Goal: Task Accomplishment & Management: Use online tool/utility

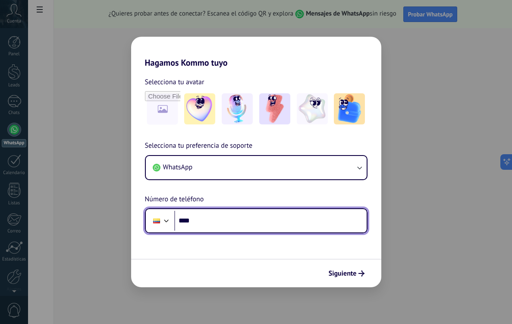
click at [225, 216] on input "****" at bounding box center [270, 221] width 193 height 20
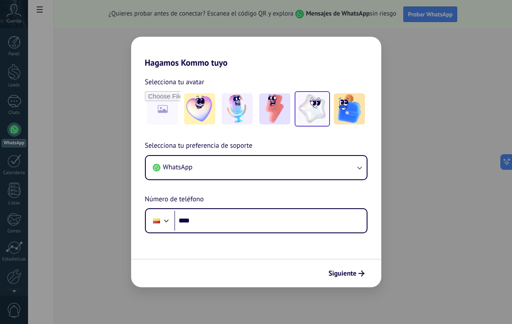
click at [310, 111] on img at bounding box center [312, 108] width 31 height 31
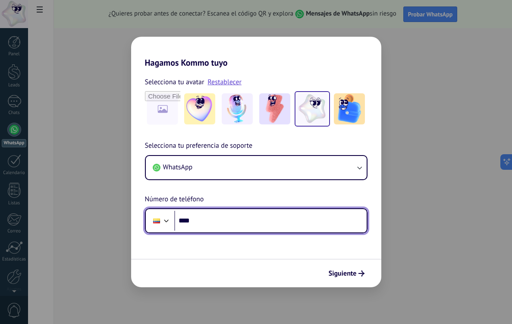
click at [258, 220] on input "****" at bounding box center [270, 221] width 193 height 20
type input "**********"
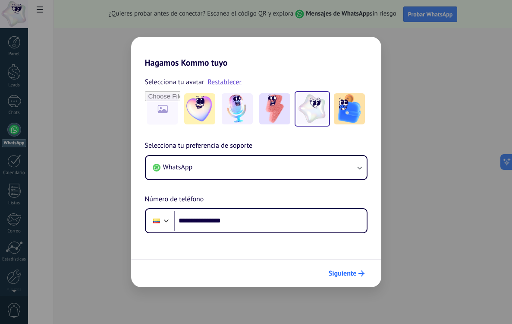
click at [355, 275] on span "Siguiente" at bounding box center [343, 273] width 28 height 6
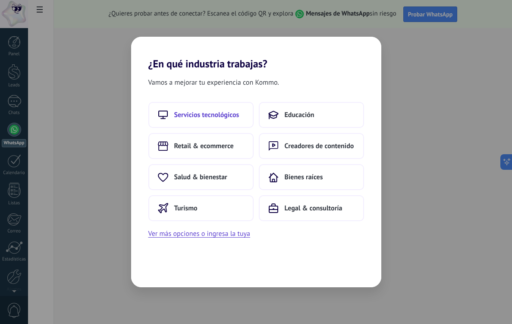
click at [247, 126] on button "Servicios tecnológicos" at bounding box center [201, 115] width 105 height 26
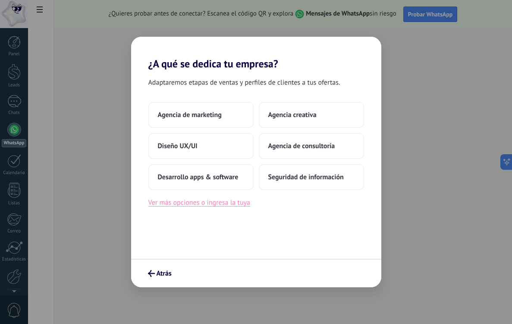
click at [233, 203] on button "Ver más opciones o ingresa la tuya" at bounding box center [200, 202] width 102 height 11
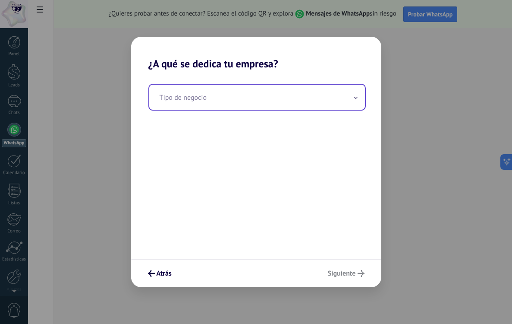
click at [237, 88] on input "text" at bounding box center [257, 97] width 216 height 25
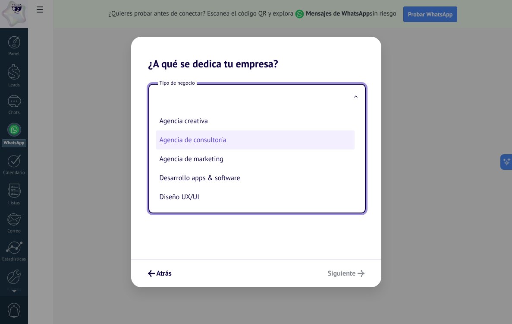
scroll to position [20, 0]
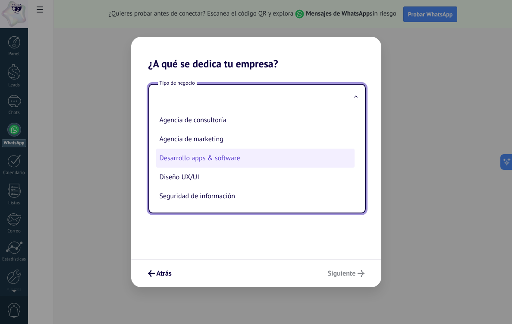
drag, startPoint x: 212, startPoint y: 196, endPoint x: 214, endPoint y: 164, distance: 32.0
click at [214, 164] on ul "Agencia creativa Agencia de consultoría Agencia de marketing Desarrollo apps & …" at bounding box center [253, 161] width 209 height 103
click at [214, 164] on li "Desarrollo apps & software" at bounding box center [255, 158] width 199 height 19
type input "**********"
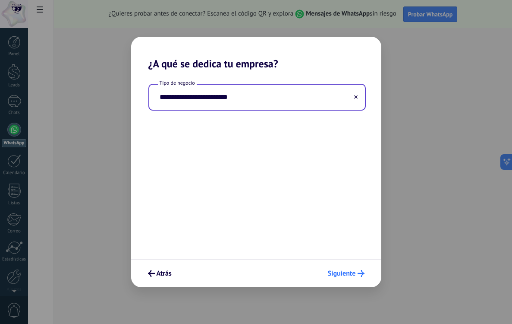
click at [337, 269] on button "Siguiente" at bounding box center [346, 273] width 44 height 15
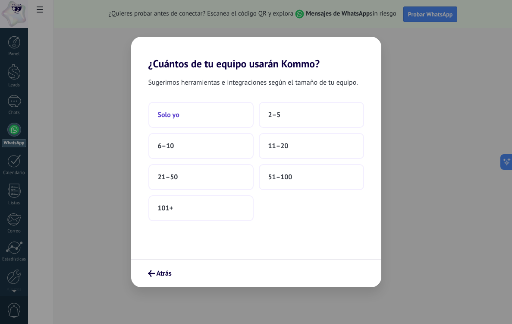
click at [238, 117] on button "Solo yo" at bounding box center [201, 115] width 105 height 26
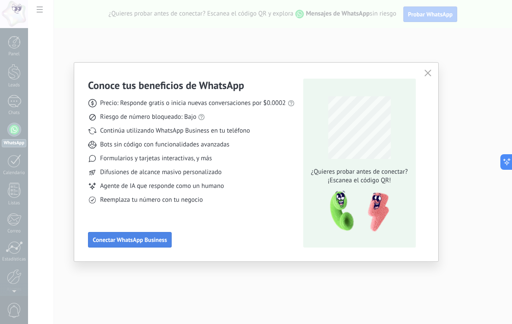
click at [151, 234] on button "Conectar WhatsApp Business" at bounding box center [130, 240] width 84 height 16
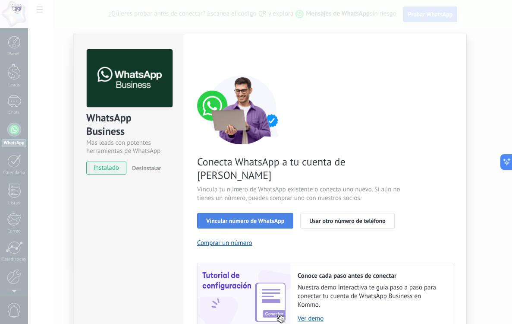
click at [243, 218] on span "Vincular número de WhatsApp" at bounding box center [245, 221] width 78 height 6
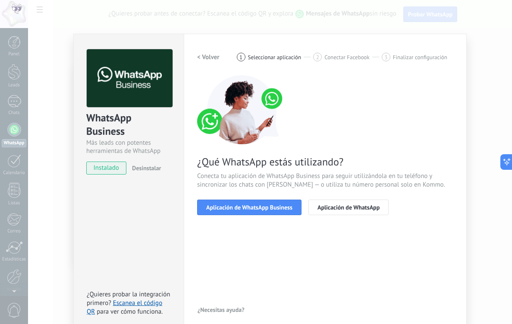
click at [243, 210] on span "Aplicación de WhatsApp Business" at bounding box center [249, 207] width 86 height 6
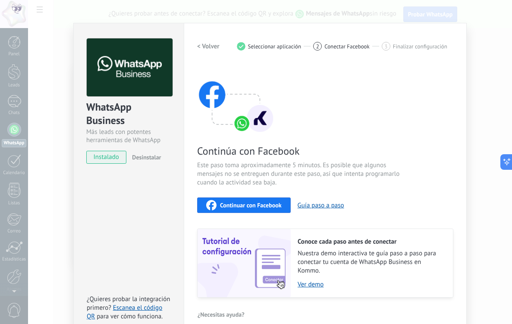
scroll to position [9, 0]
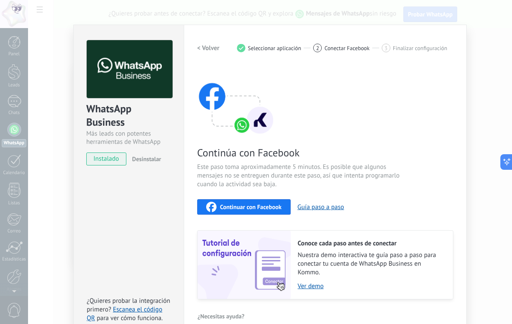
click at [260, 209] on span "Continuar con Facebook" at bounding box center [251, 207] width 62 height 6
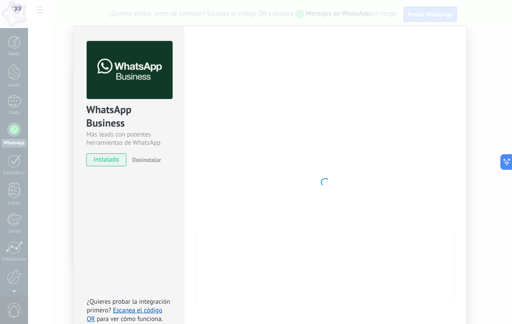
scroll to position [16, 0]
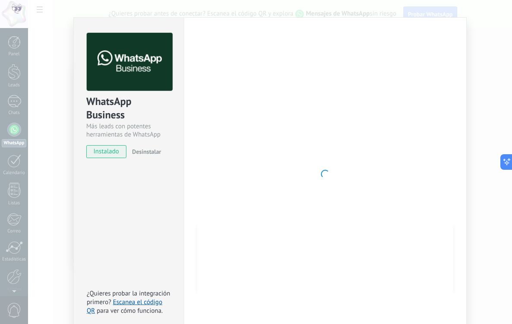
click at [471, 207] on div "WhatsApp Business Más leads con potentes herramientas de WhatsApp instalado Des…" at bounding box center [270, 162] width 484 height 324
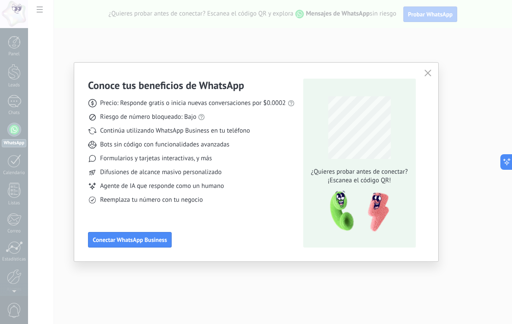
scroll to position [0, 0]
click at [428, 72] on use "button" at bounding box center [428, 73] width 6 height 6
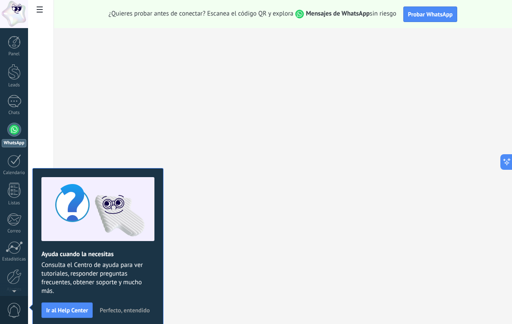
click at [15, 119] on div "Panel Leads Chats WhatsApp Clientes" at bounding box center [14, 183] width 28 height 295
click at [15, 130] on div at bounding box center [14, 130] width 14 height 14
click at [19, 104] on div at bounding box center [14, 101] width 14 height 13
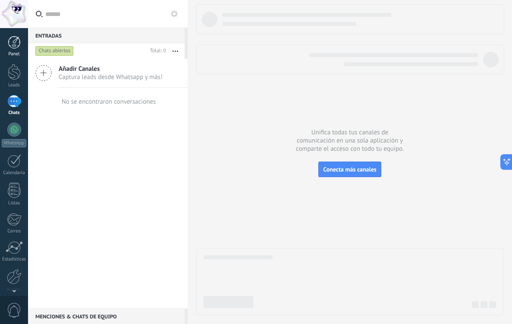
click at [14, 54] on div "Panel" at bounding box center [14, 54] width 25 height 6
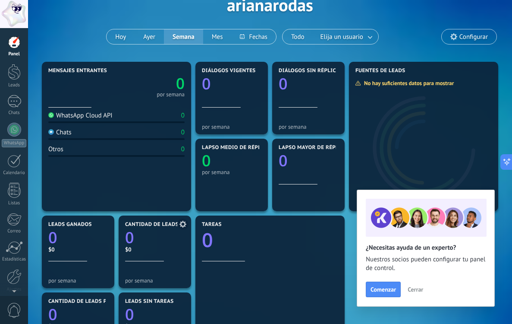
scroll to position [56, 0]
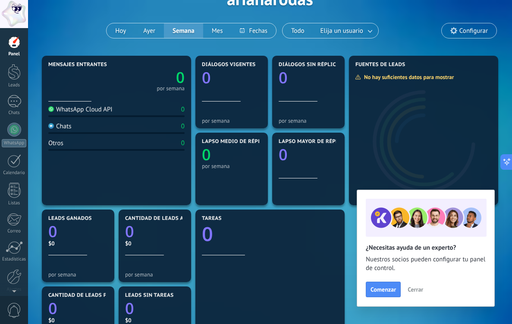
click at [411, 290] on span "Cerrar" at bounding box center [416, 289] width 16 height 6
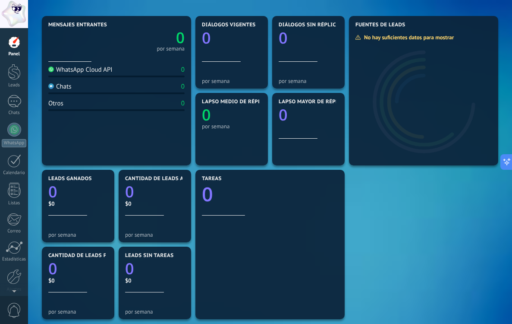
scroll to position [100, 0]
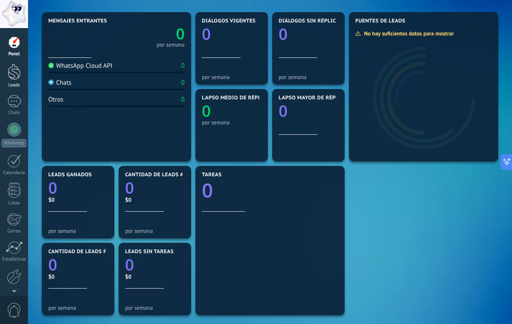
click at [16, 83] on div "Leads" at bounding box center [14, 85] width 25 height 6
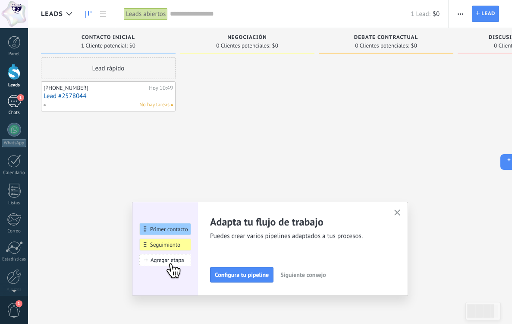
click at [19, 108] on link "1 Chats" at bounding box center [14, 105] width 28 height 21
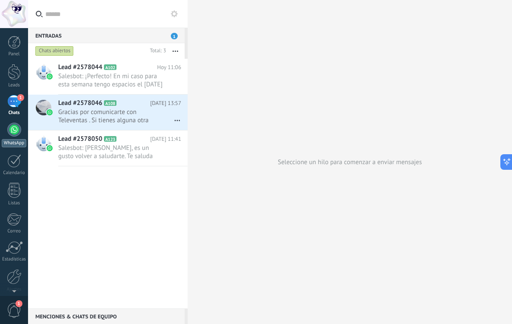
click at [14, 133] on div at bounding box center [14, 130] width 14 height 14
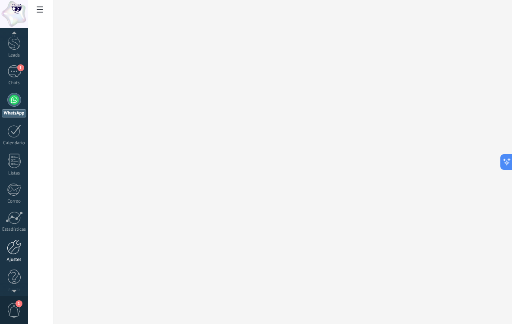
scroll to position [35, 0]
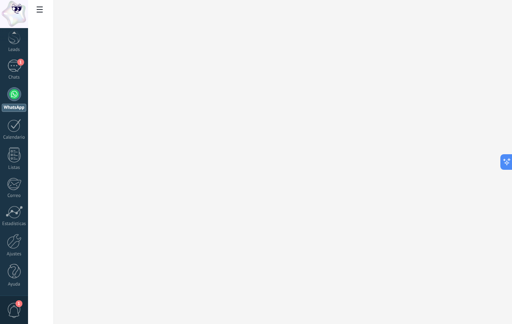
click at [17, 310] on span "1" at bounding box center [14, 310] width 15 height 15
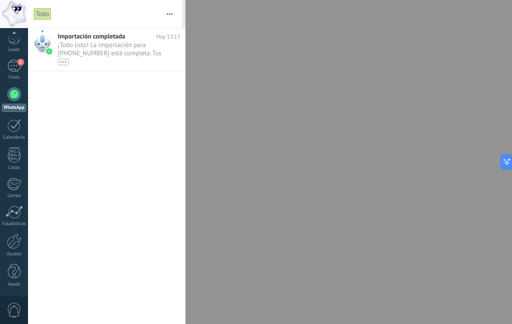
click at [17, 310] on span "0" at bounding box center [14, 310] width 15 height 15
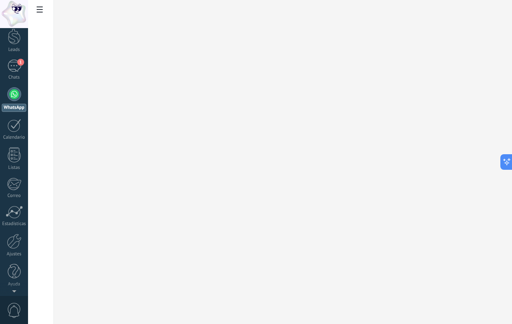
scroll to position [0, 0]
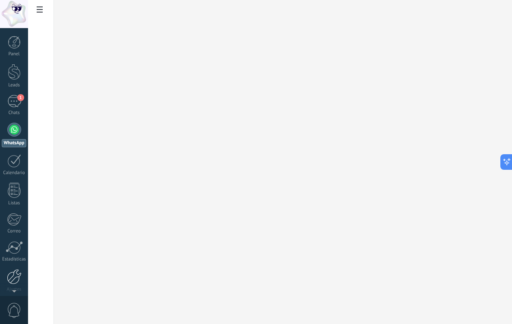
click at [10, 272] on div at bounding box center [14, 276] width 15 height 15
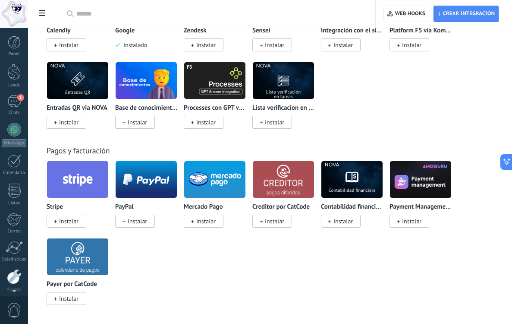
scroll to position [35, 0]
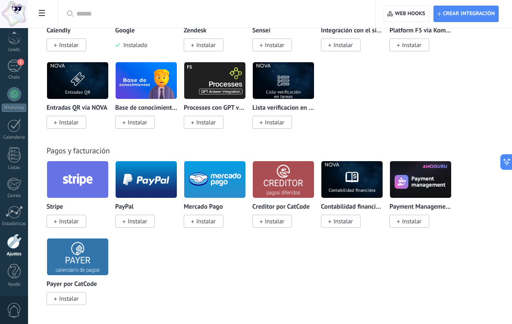
click at [46, 14] on span at bounding box center [42, 14] width 15 height 17
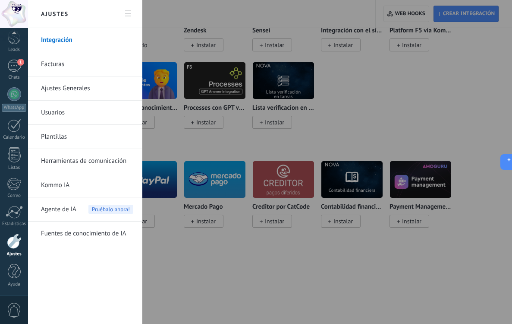
click at [51, 61] on link "Facturas" at bounding box center [87, 64] width 92 height 24
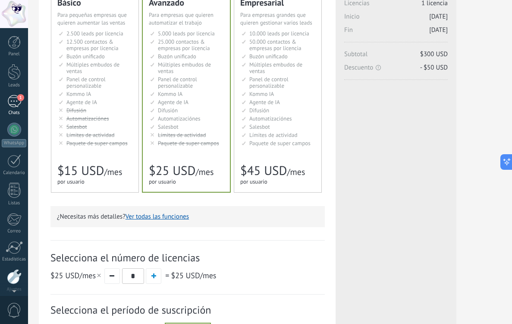
scroll to position [35, 0]
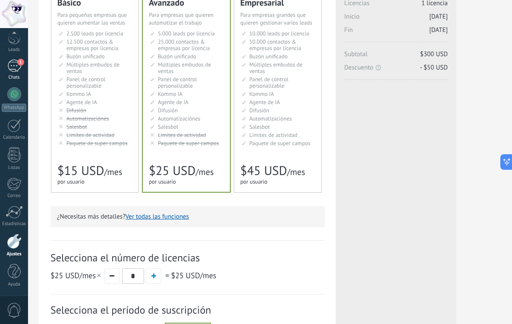
click at [15, 70] on div "1" at bounding box center [14, 66] width 14 height 13
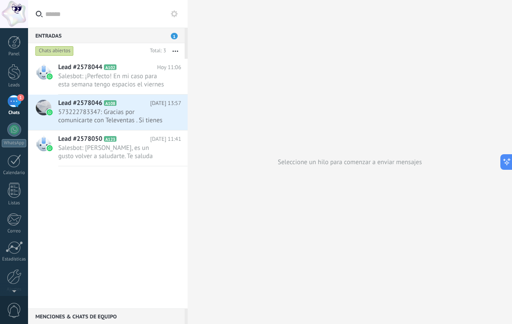
click at [11, 100] on div "1" at bounding box center [14, 101] width 14 height 13
click at [10, 133] on div at bounding box center [14, 130] width 14 height 14
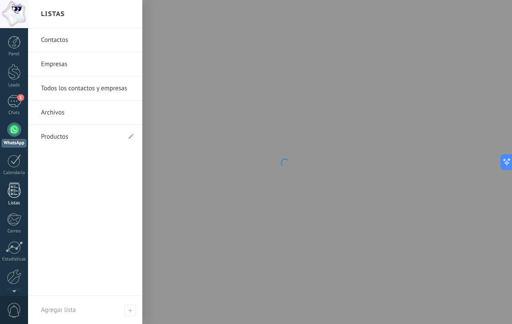
click at [15, 187] on div at bounding box center [14, 190] width 13 height 15
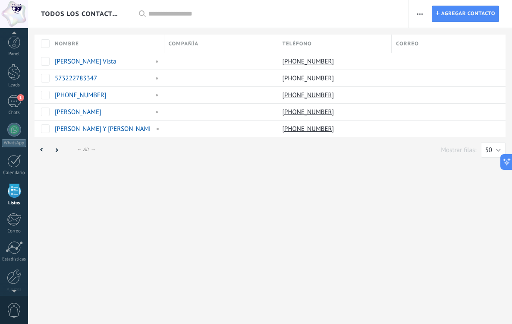
scroll to position [22, 0]
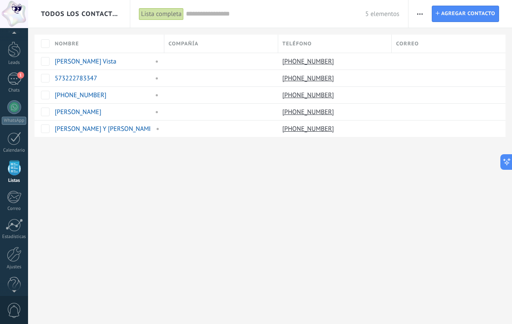
click at [422, 14] on use "button" at bounding box center [420, 13] width 6 height 1
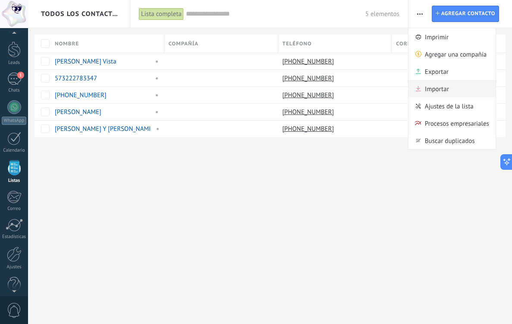
click at [430, 91] on span "Importar" at bounding box center [437, 88] width 24 height 17
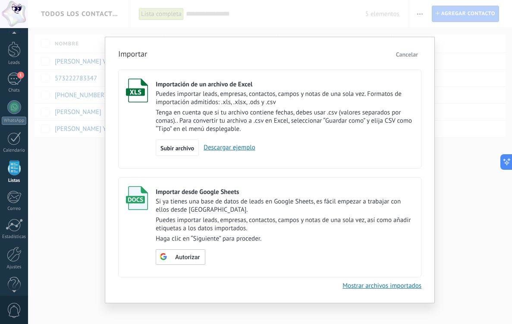
click at [219, 149] on link "Descargar ejemplo" at bounding box center [227, 147] width 57 height 8
click at [109, 153] on div "Importar Cancelar Importación de un archivo de Excel Puedes importar leads, emp…" at bounding box center [270, 170] width 330 height 266
click at [105, 158] on div "Importar Cancelar Importación de un archivo de Excel Puedes importar leads, emp…" at bounding box center [270, 170] width 330 height 266
click at [464, 107] on div "Importar Cancelar Importación de un archivo de Excel Puedes importar leads, emp…" at bounding box center [270, 162] width 484 height 324
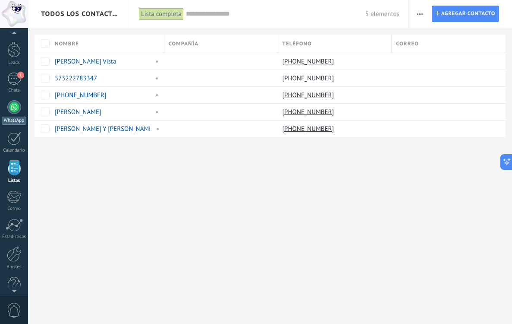
click at [17, 111] on div at bounding box center [14, 107] width 14 height 14
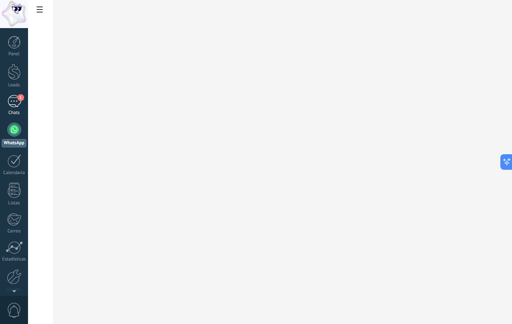
click at [9, 97] on div "1" at bounding box center [14, 101] width 14 height 13
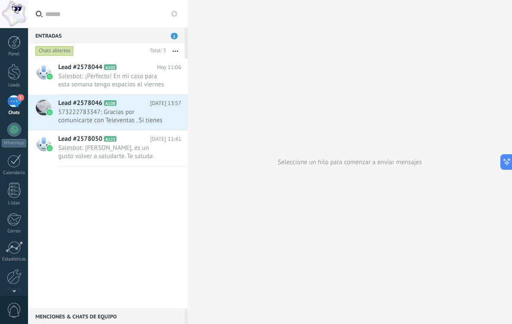
click at [121, 16] on input "text" at bounding box center [113, 14] width 136 height 28
click at [173, 51] on icon "button" at bounding box center [176, 51] width 6 height 1
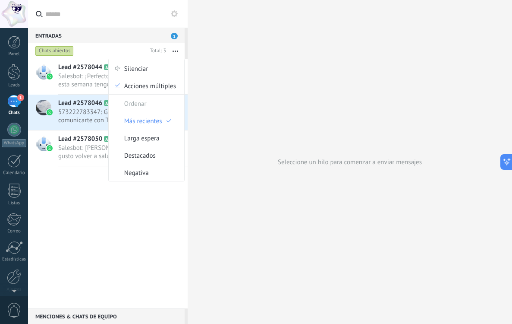
click at [78, 200] on div "Lead #2578044 A102 [DATE] 11:06 Salesbot: ¡Perfecto! En mi caso para esta seman…" at bounding box center [108, 184] width 160 height 250
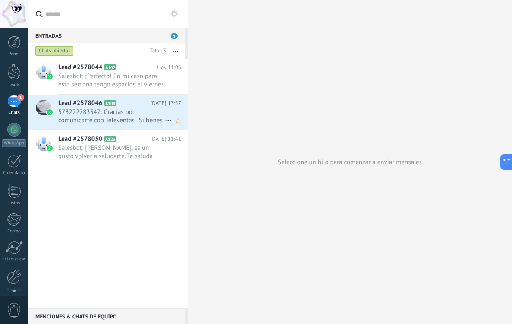
click at [83, 114] on span "573222783347: Gracias por comunicarte con Televentas . Si tienes alguna otra co…" at bounding box center [111, 116] width 107 height 16
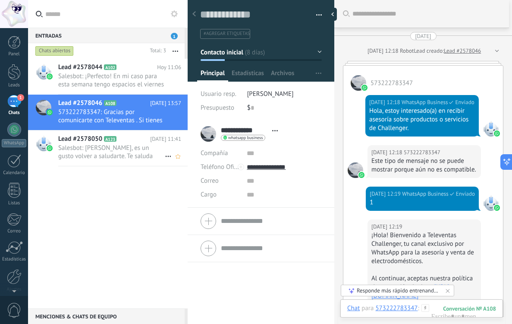
click at [70, 149] on span "Salesbot: [PERSON_NAME], es un gusto volver a saludarte. Te saluda [PERSON_NAME…" at bounding box center [111, 152] width 107 height 16
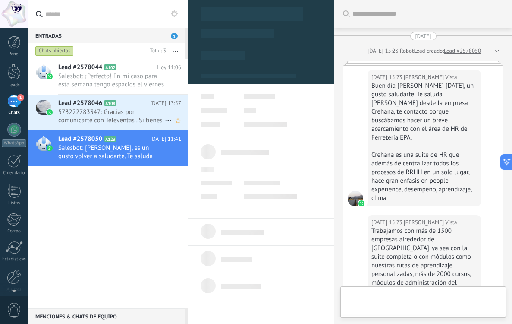
scroll to position [343, 0]
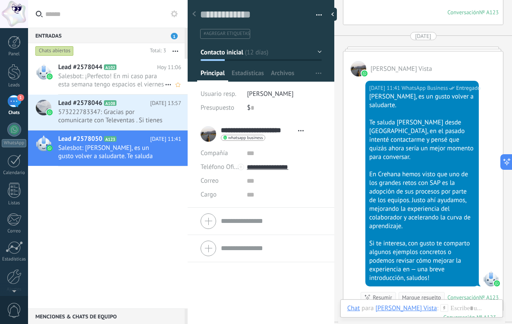
click at [98, 80] on span "Salesbot: ¡Perfecto! En mi caso para esta semana tengo espacios el viernes entr…" at bounding box center [111, 80] width 107 height 16
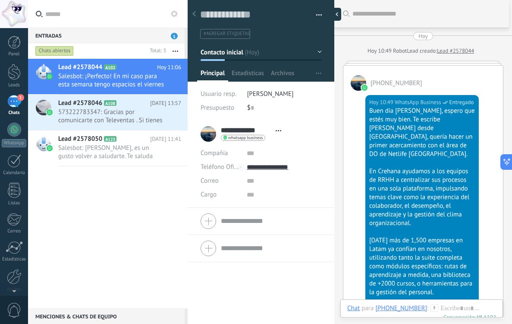
click at [331, 11] on div at bounding box center [335, 14] width 13 height 13
type textarea "**********"
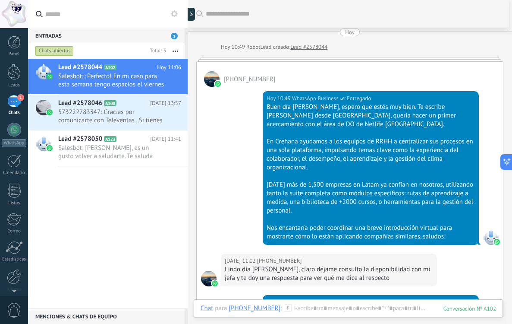
scroll to position [3, 0]
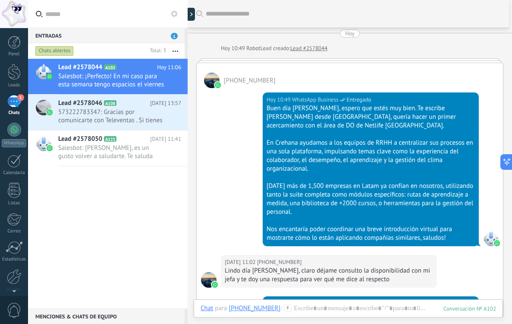
click at [11, 181] on div "Panel Leads 1 Chats WhatsApp Clientes" at bounding box center [14, 183] width 28 height 295
click at [10, 98] on div "1" at bounding box center [14, 101] width 14 height 13
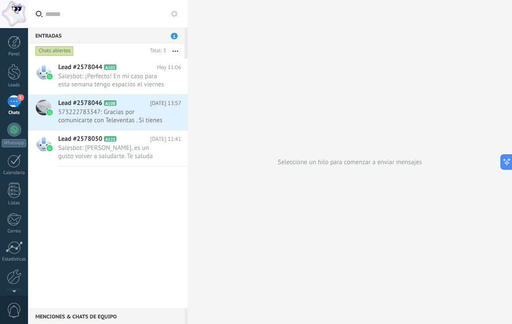
click at [175, 16] on use at bounding box center [174, 13] width 7 height 7
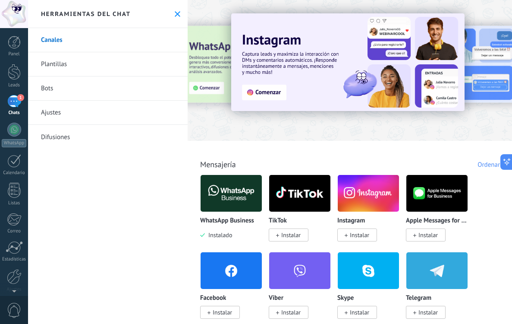
click at [98, 67] on link "Plantillas" at bounding box center [108, 64] width 160 height 24
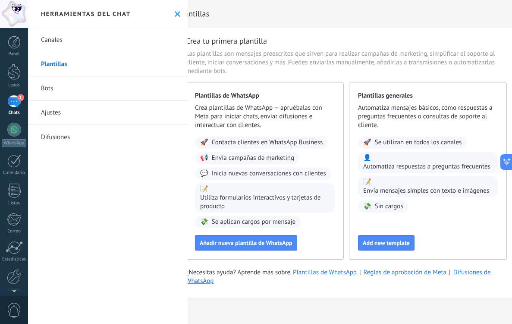
scroll to position [0, 20]
click at [379, 244] on span "Add new template" at bounding box center [387, 243] width 47 height 6
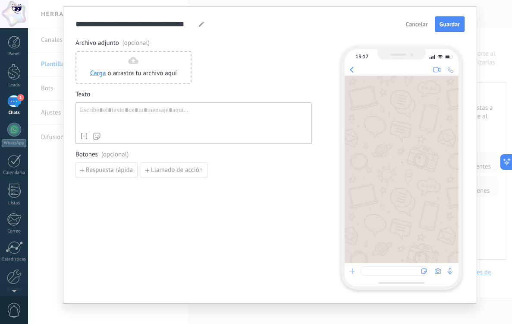
scroll to position [25, 0]
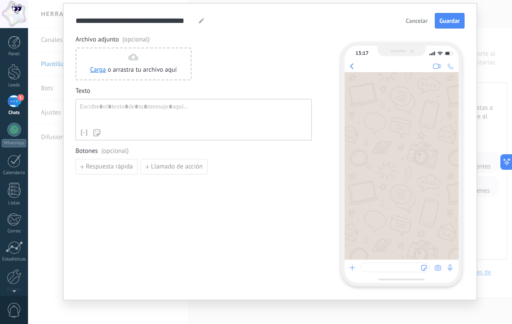
click at [367, 268] on div at bounding box center [395, 267] width 69 height 9
click at [389, 153] on div at bounding box center [402, 165] width 114 height 187
click at [392, 266] on div at bounding box center [395, 267] width 69 height 9
click at [144, 117] on div at bounding box center [194, 114] width 228 height 22
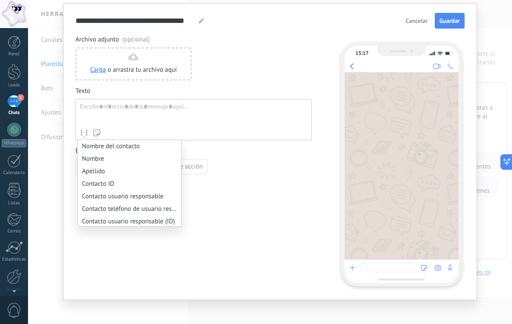
click at [83, 130] on icon at bounding box center [84, 132] width 9 height 9
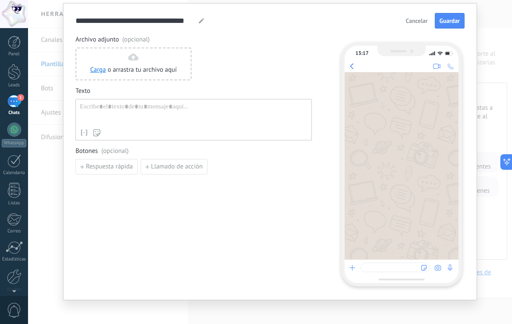
paste div
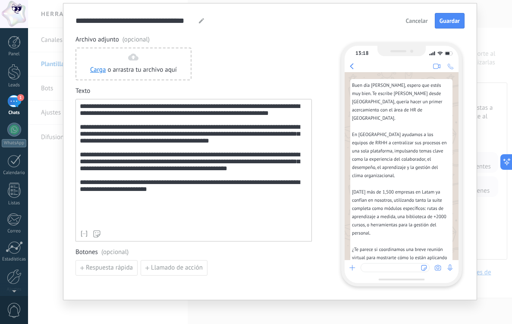
click at [115, 107] on div "**********" at bounding box center [194, 164] width 228 height 123
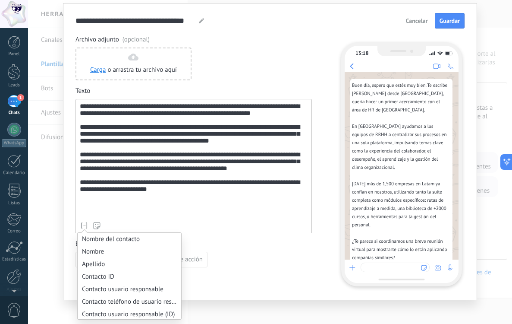
click at [84, 223] on icon at bounding box center [84, 225] width 9 height 9
click at [85, 237] on li "Nombre del contacto" at bounding box center [130, 239] width 104 height 13
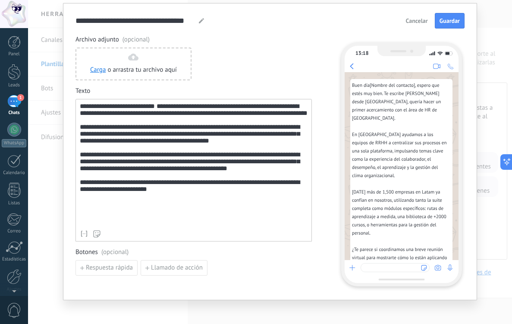
click at [101, 108] on div "**********" at bounding box center [194, 164] width 228 height 123
click at [113, 117] on div "**********" at bounding box center [194, 164] width 228 height 123
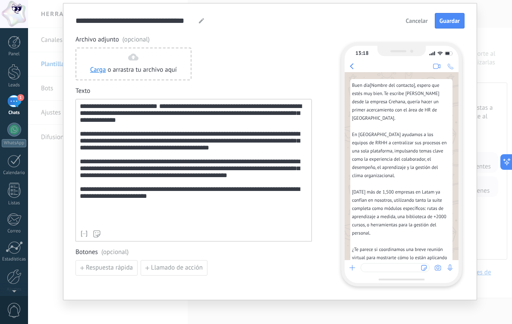
click at [178, 114] on div "**********" at bounding box center [194, 164] width 228 height 123
drag, startPoint x: 126, startPoint y: 123, endPoint x: 182, endPoint y: 123, distance: 56.1
click at [182, 123] on div "**********" at bounding box center [194, 164] width 228 height 123
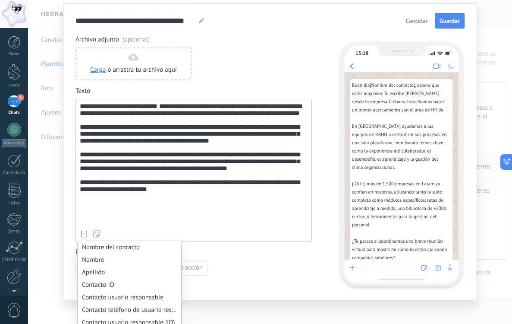
click at [83, 235] on icon at bounding box center [84, 233] width 9 height 9
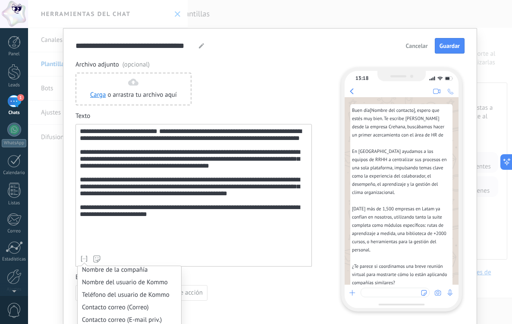
scroll to position [233, 0]
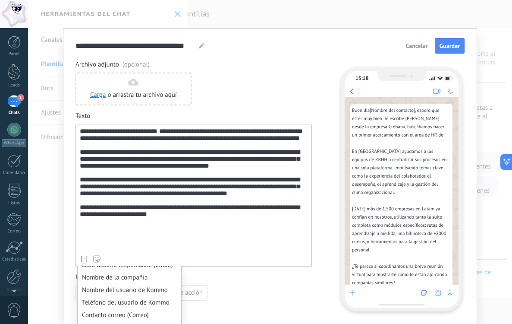
click at [92, 279] on li "Nombre de la compañía" at bounding box center [130, 277] width 104 height 13
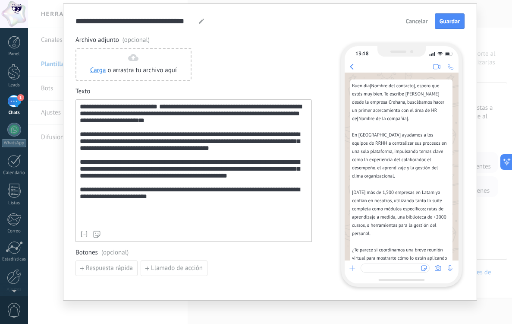
scroll to position [26, 0]
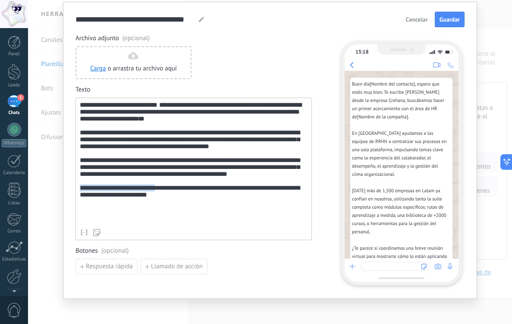
drag, startPoint x: 161, startPoint y: 204, endPoint x: 76, endPoint y: 201, distance: 85.5
click at [76, 201] on div "**********" at bounding box center [194, 169] width 237 height 142
click at [174, 215] on div "**********" at bounding box center [194, 162] width 228 height 123
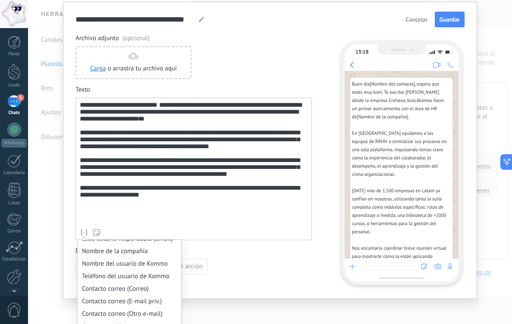
click at [80, 231] on icon at bounding box center [84, 232] width 9 height 9
click at [92, 255] on li "Nombre de la compañía" at bounding box center [130, 251] width 104 height 13
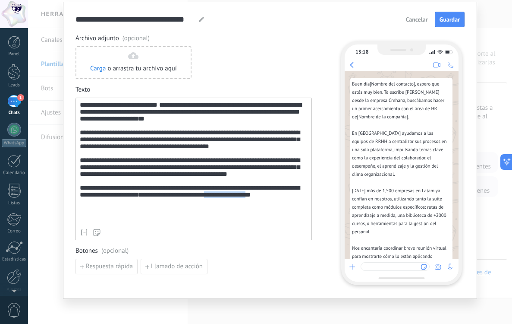
drag, startPoint x: 242, startPoint y: 213, endPoint x: 291, endPoint y: 214, distance: 49.2
click at [291, 214] on div "**********" at bounding box center [194, 162] width 228 height 123
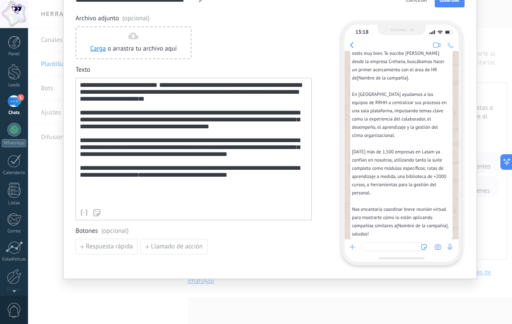
scroll to position [45, 0]
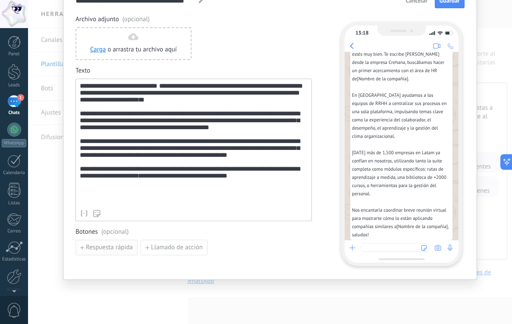
click at [110, 245] on span "Respuesta rápida" at bounding box center [109, 247] width 47 height 6
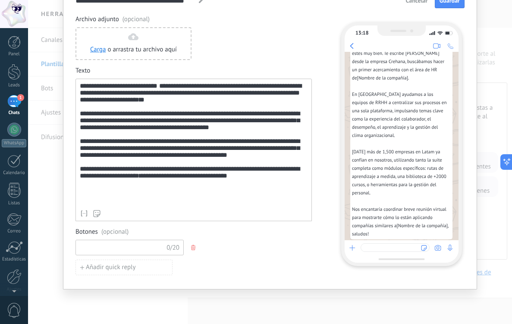
click at [110, 246] on input at bounding box center [122, 247] width 92 height 14
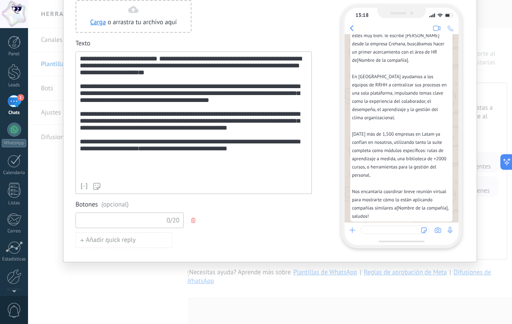
scroll to position [79, 0]
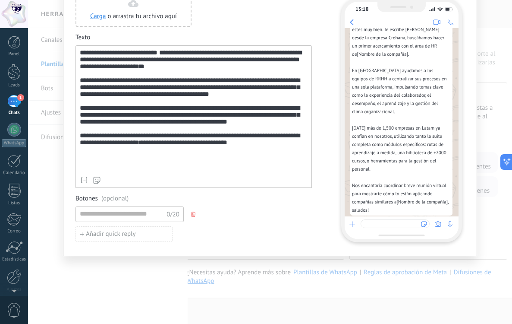
click at [193, 218] on button "button" at bounding box center [194, 214] width 7 height 13
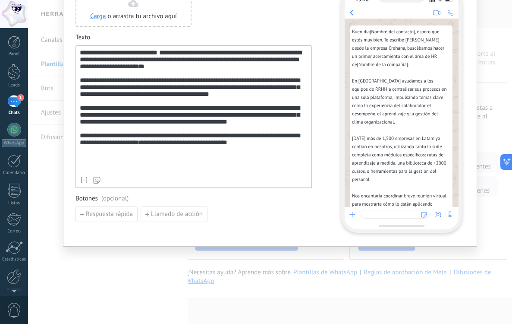
scroll to position [0, 0]
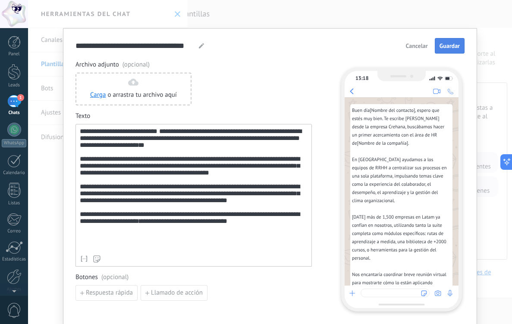
click at [444, 43] on span "Guardar" at bounding box center [450, 46] width 20 height 6
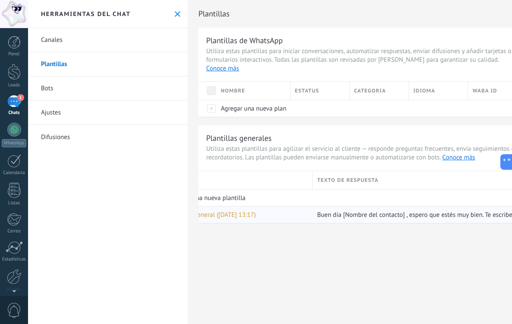
click at [226, 211] on span "Plantilla general ([DATE] 13:17)" at bounding box center [212, 215] width 87 height 8
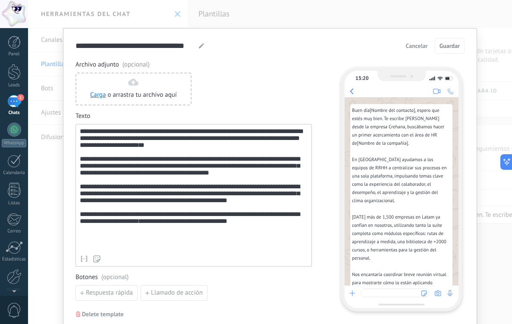
click at [199, 45] on icon at bounding box center [201, 45] width 5 height 5
click at [143, 42] on input "**********" at bounding box center [136, 46] width 120 height 10
type input "**********"
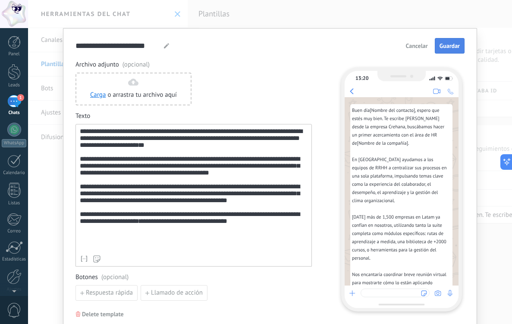
click at [443, 46] on span "Guardar" at bounding box center [450, 46] width 20 height 6
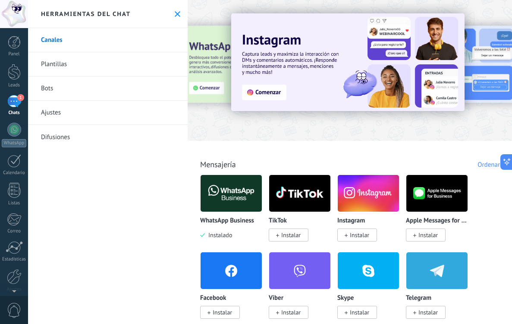
click at [82, 72] on link "Plantillas" at bounding box center [108, 64] width 160 height 24
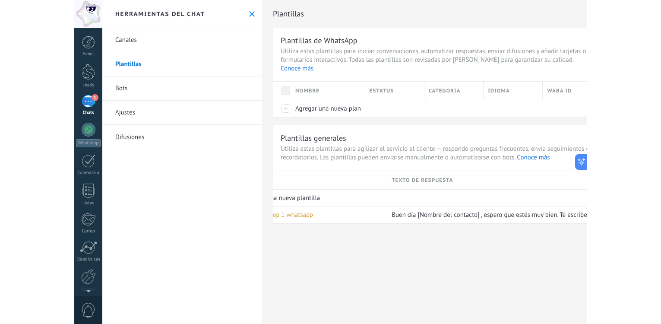
scroll to position [0, 34]
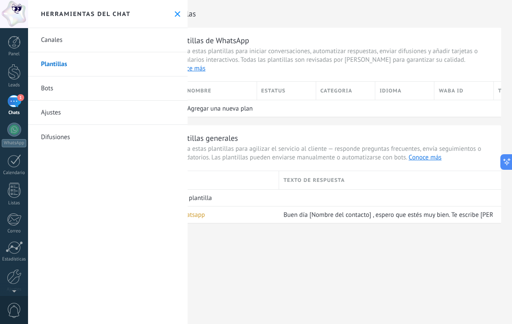
type textarea "**********"
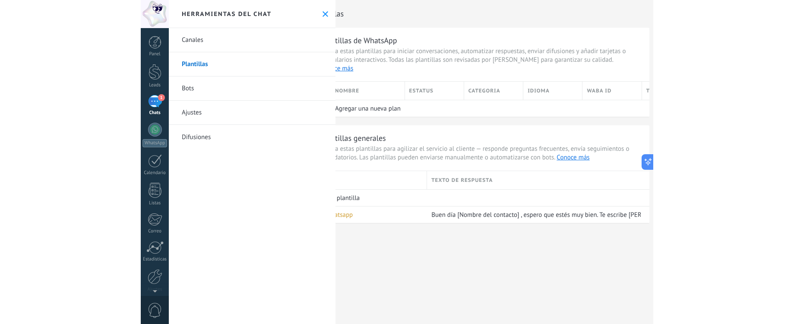
scroll to position [0, 0]
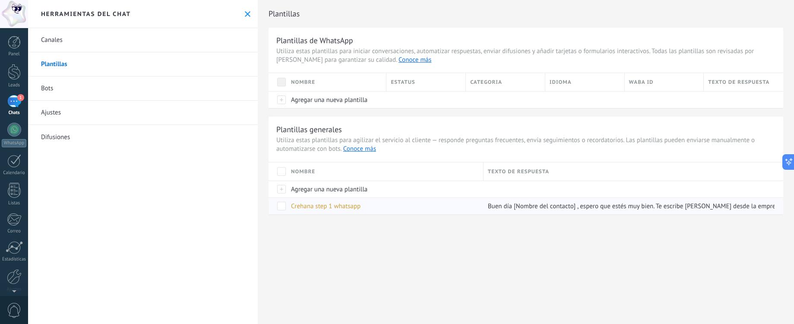
click at [383, 211] on div "Crehana step 1 whatsapp" at bounding box center [383, 206] width 193 height 16
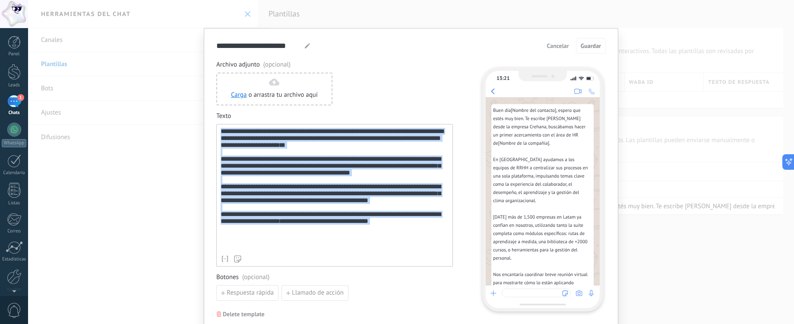
drag, startPoint x: 266, startPoint y: 249, endPoint x: 209, endPoint y: 130, distance: 131.3
click at [209, 130] on div "**********" at bounding box center [411, 181] width 414 height 307
copy div "**********"
click at [512, 46] on button "Cancelar" at bounding box center [558, 45] width 30 height 13
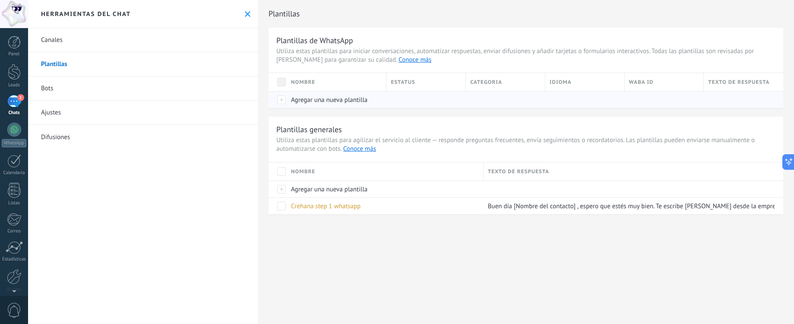
click at [319, 101] on span "Agregar una nueva plantilla" at bounding box center [329, 100] width 76 height 8
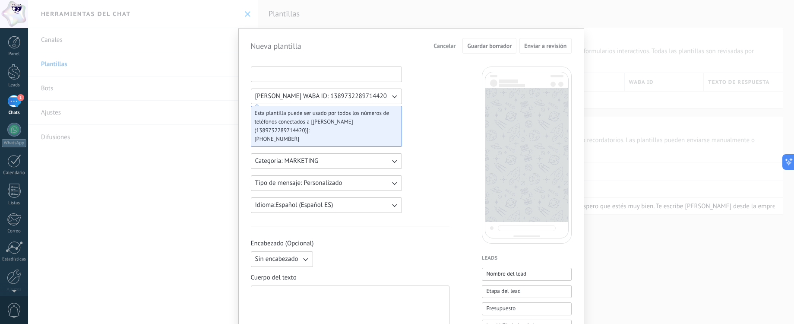
click at [300, 76] on input at bounding box center [326, 74] width 150 height 14
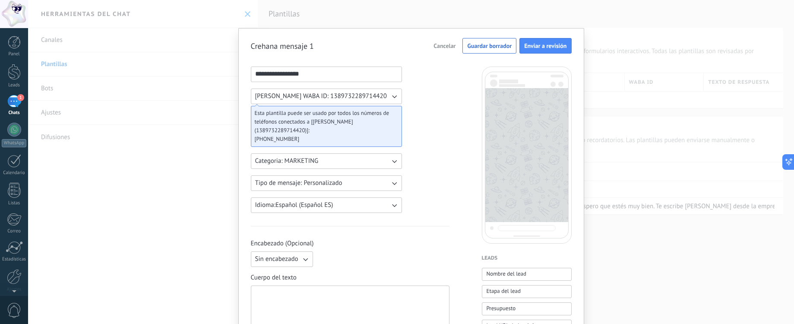
type input "**********"
click at [310, 161] on span "Categoria: MARKETING" at bounding box center [286, 161] width 63 height 9
click at [397, 256] on div "Sin encabezado" at bounding box center [350, 259] width 199 height 16
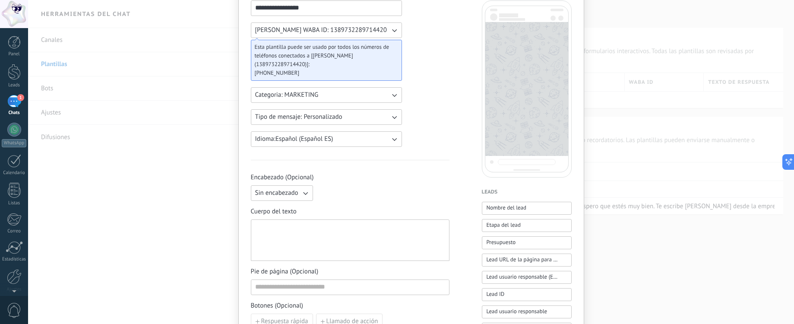
scroll to position [77, 0]
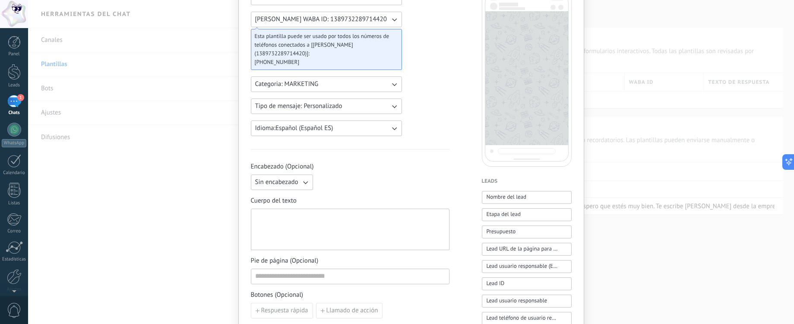
click at [335, 227] on div at bounding box center [350, 229] width 190 height 34
paste div
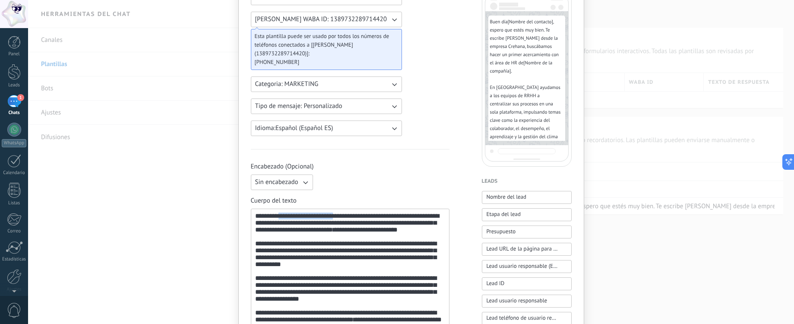
drag, startPoint x: 341, startPoint y: 216, endPoint x: 288, endPoint y: 214, distance: 53.6
click at [288, 214] on div "**********" at bounding box center [350, 286] width 190 height 148
click at [275, 217] on div "**********" at bounding box center [350, 286] width 190 height 148
drag, startPoint x: 278, startPoint y: 216, endPoint x: 337, endPoint y: 218, distance: 58.7
click at [337, 218] on div "**********" at bounding box center [350, 286] width 190 height 148
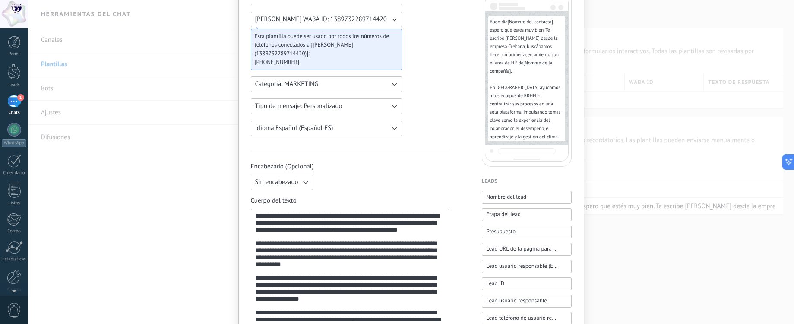
click at [344, 218] on div "**********" at bounding box center [350, 286] width 190 height 148
click at [341, 218] on div "**********" at bounding box center [350, 286] width 190 height 148
click at [512, 200] on button "Nombre del lead" at bounding box center [527, 197] width 90 height 13
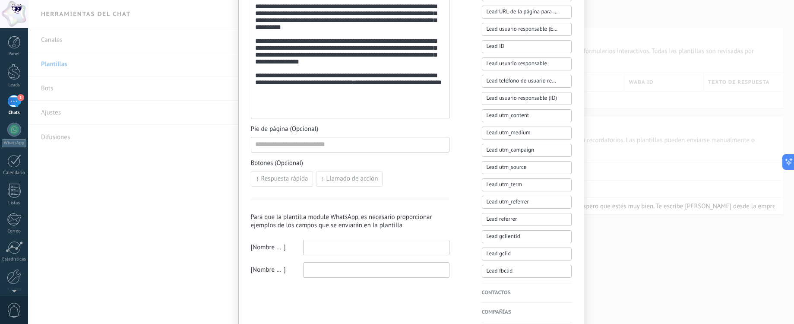
scroll to position [318, 0]
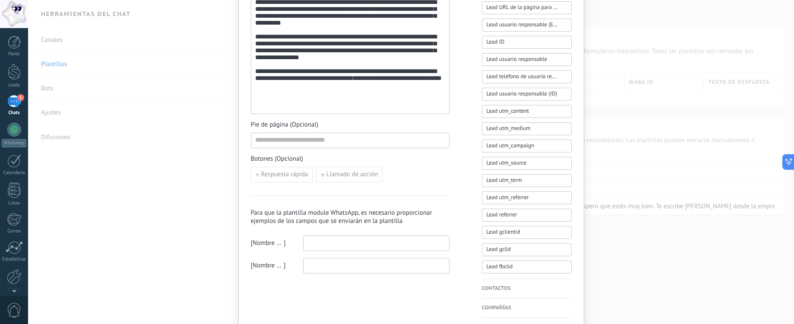
click at [314, 247] on input at bounding box center [376, 243] width 145 height 14
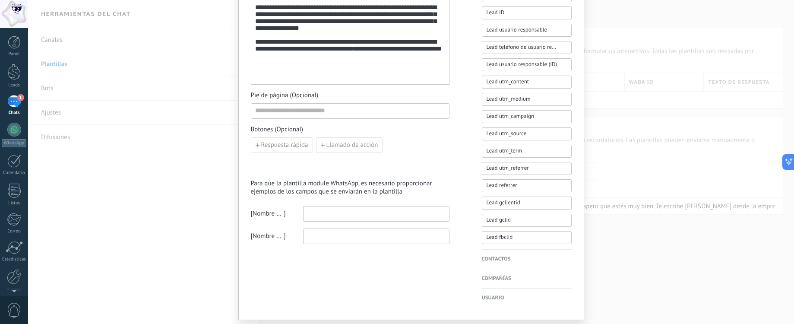
scroll to position [372, 0]
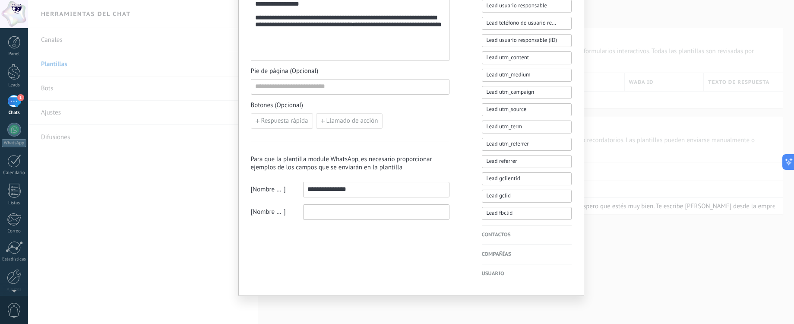
type input "**********"
click at [323, 203] on div "**********" at bounding box center [350, 181] width 199 height 78
click at [323, 212] on input at bounding box center [376, 212] width 145 height 14
type input "**********"
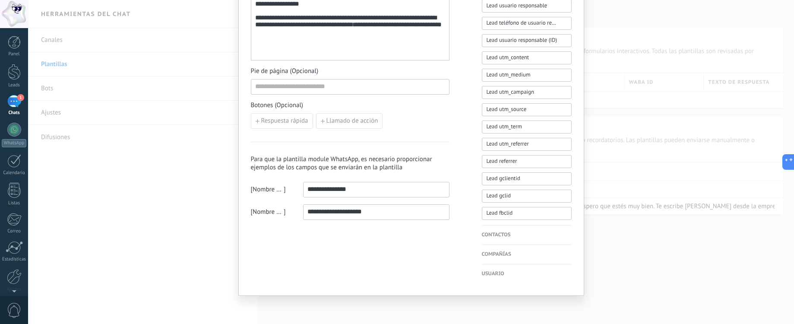
click at [496, 253] on h4 "Compañías" at bounding box center [527, 254] width 90 height 9
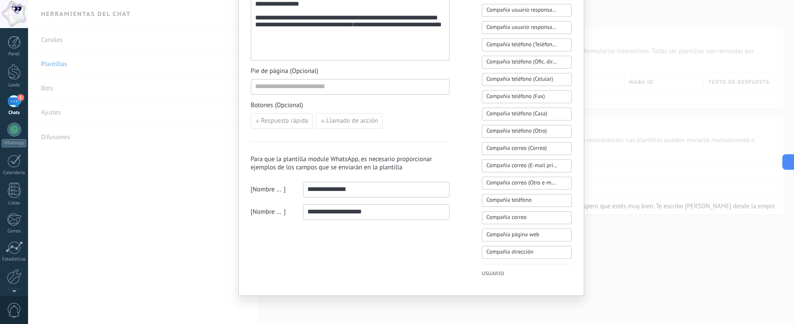
scroll to position [0, 0]
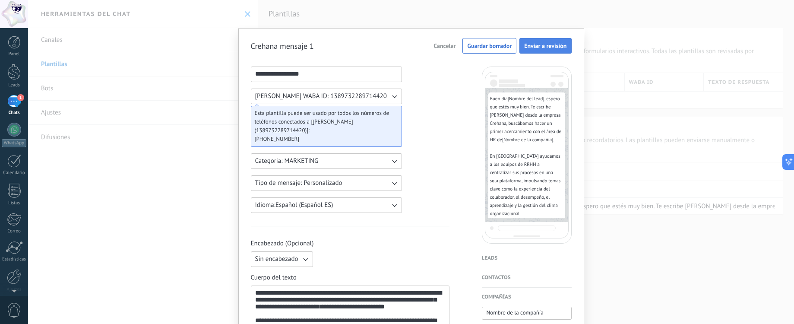
click at [512, 48] on span "Enviar a revisión" at bounding box center [545, 46] width 42 height 6
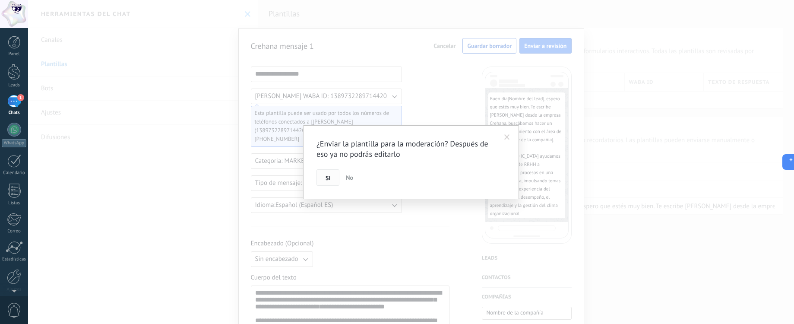
click at [330, 174] on button "Si" at bounding box center [327, 177] width 23 height 16
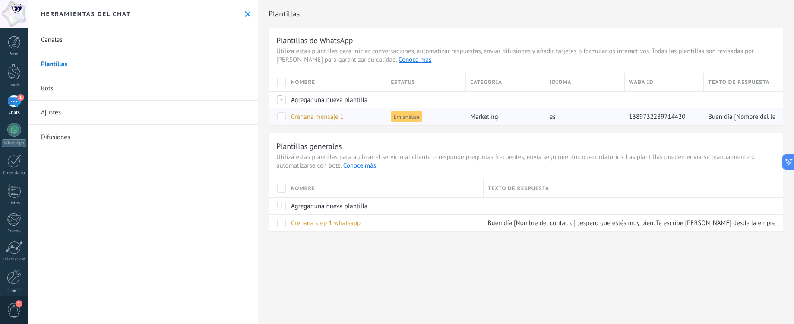
click at [371, 117] on div "Crehana mensaje 1" at bounding box center [334, 116] width 95 height 16
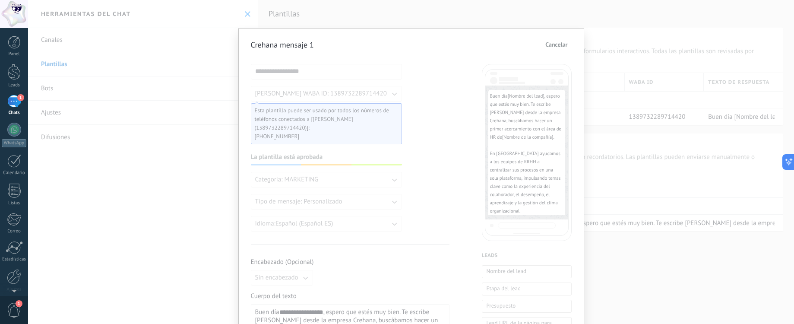
click at [512, 45] on span "Cancelar" at bounding box center [556, 44] width 22 height 6
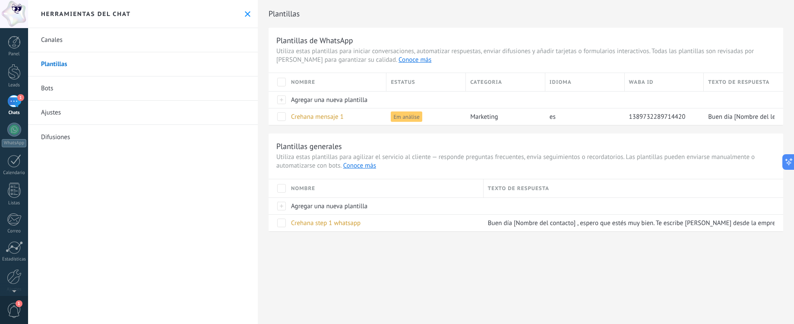
click at [207, 44] on link "Canales" at bounding box center [143, 40] width 230 height 24
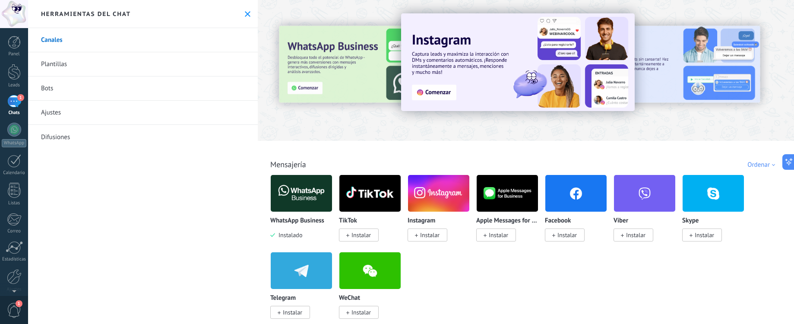
click at [10, 105] on div "1" at bounding box center [14, 101] width 14 height 13
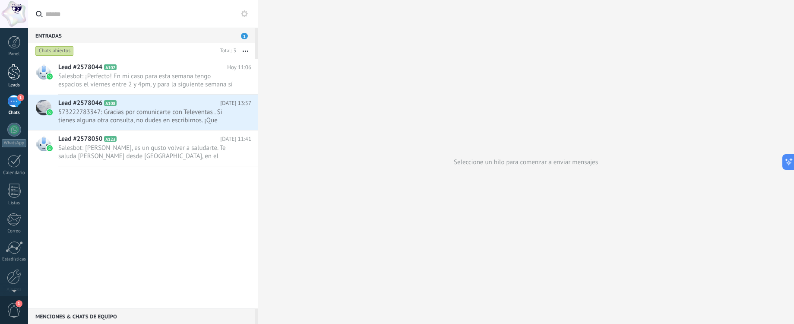
click at [10, 83] on div "Leads" at bounding box center [14, 85] width 25 height 6
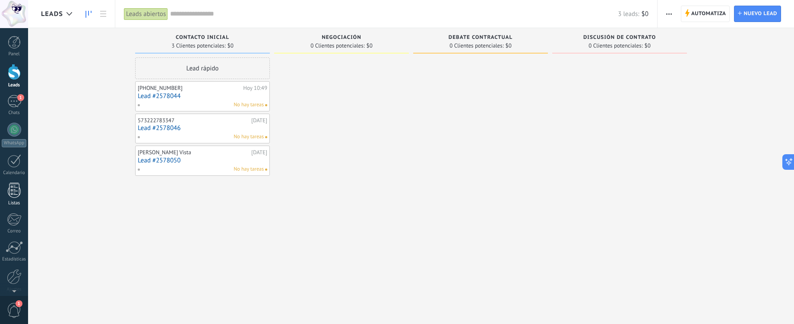
click at [15, 204] on div "Listas" at bounding box center [14, 203] width 25 height 6
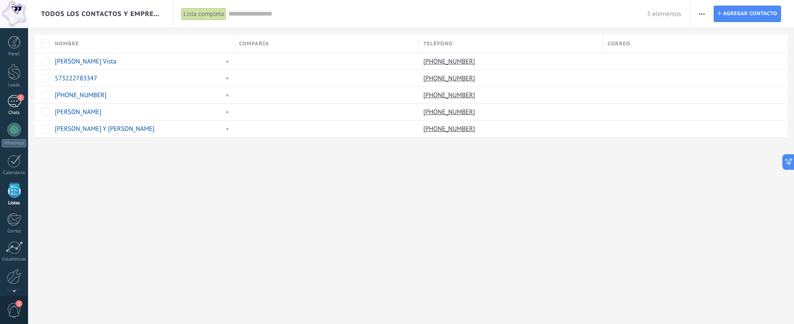
click at [16, 100] on div "1" at bounding box center [14, 101] width 14 height 13
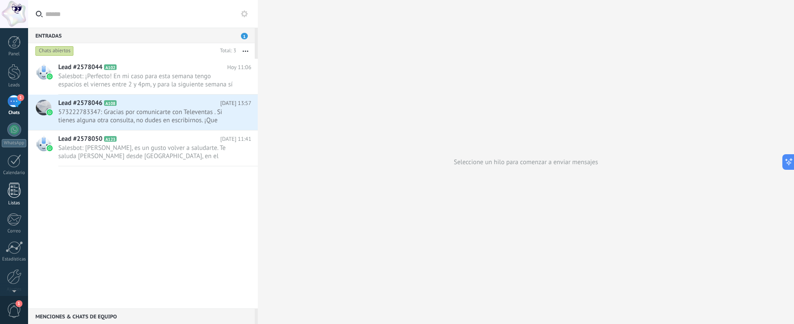
click at [16, 190] on div at bounding box center [14, 190] width 13 height 15
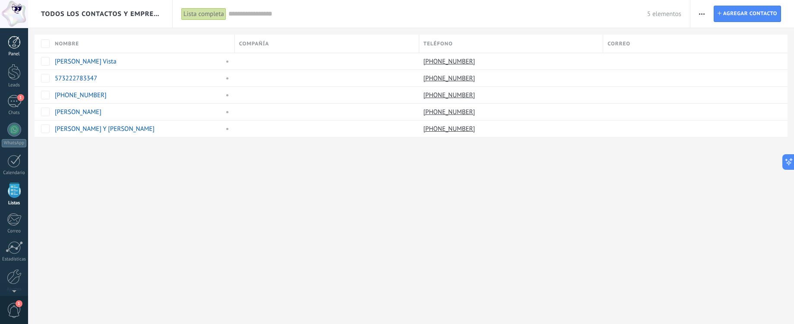
click at [16, 44] on div at bounding box center [14, 42] width 13 height 13
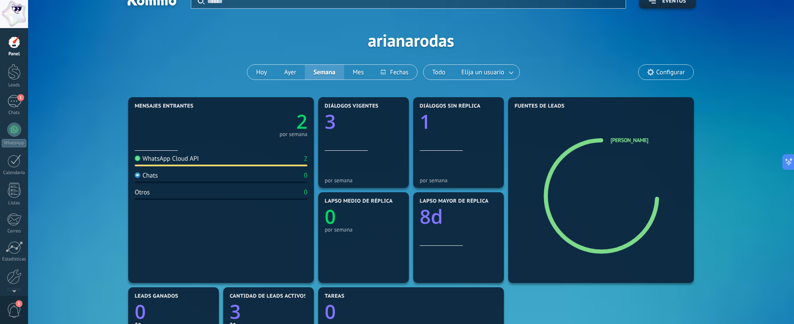
scroll to position [14, 0]
click at [16, 70] on div at bounding box center [14, 72] width 13 height 16
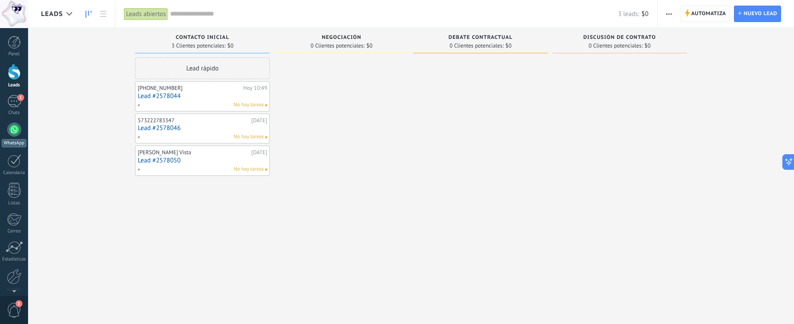
click at [17, 129] on div at bounding box center [14, 130] width 14 height 14
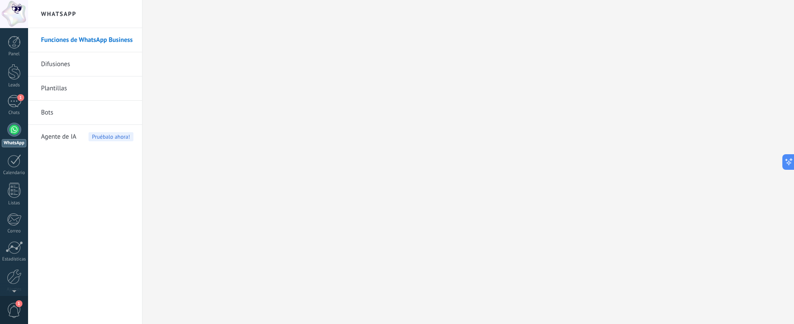
click at [75, 81] on link "Plantillas" at bounding box center [87, 88] width 92 height 24
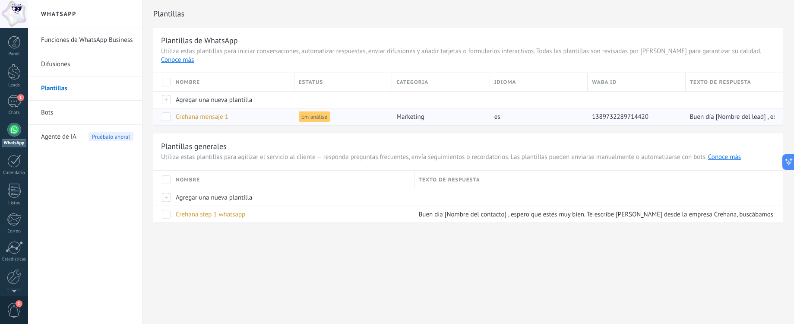
click at [222, 113] on span "Crehana mensaje 1" at bounding box center [202, 117] width 53 height 8
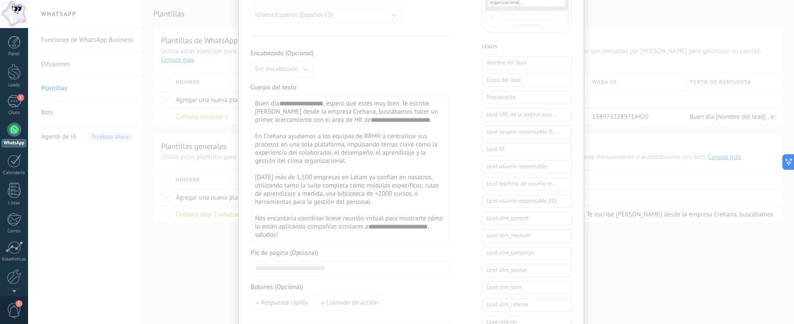
scroll to position [369, 0]
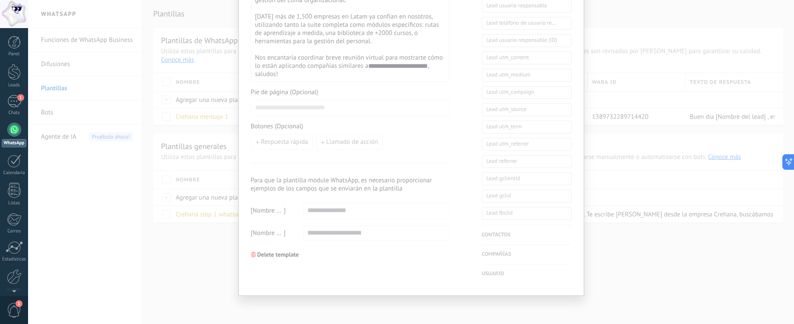
click at [180, 226] on div "**********" at bounding box center [411, 162] width 766 height 324
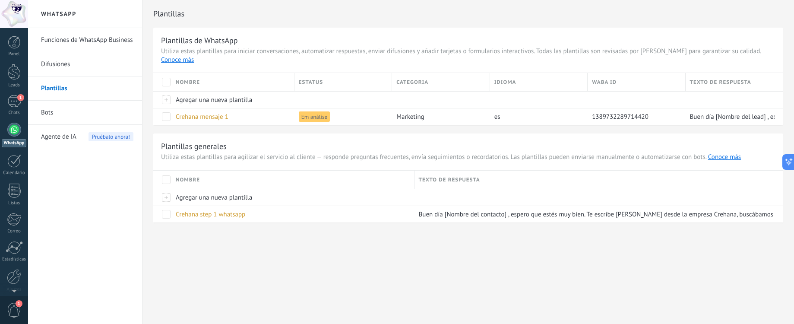
scroll to position [0, 0]
click at [7, 106] on div "1" at bounding box center [14, 101] width 14 height 13
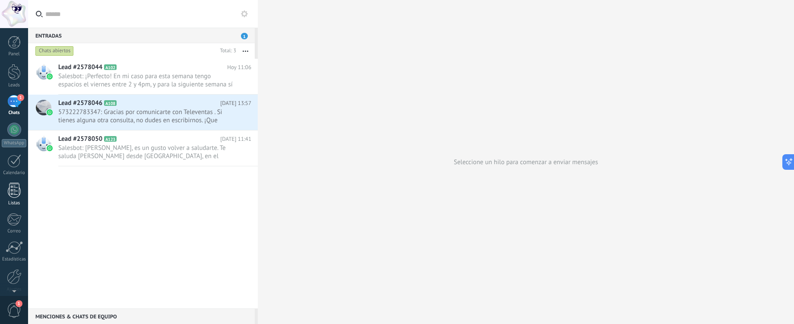
click at [16, 190] on div at bounding box center [14, 190] width 13 height 15
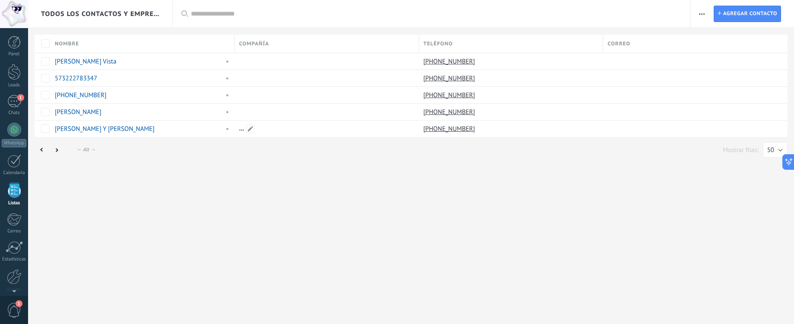
scroll to position [22, 0]
